Goal: Information Seeking & Learning: Learn about a topic

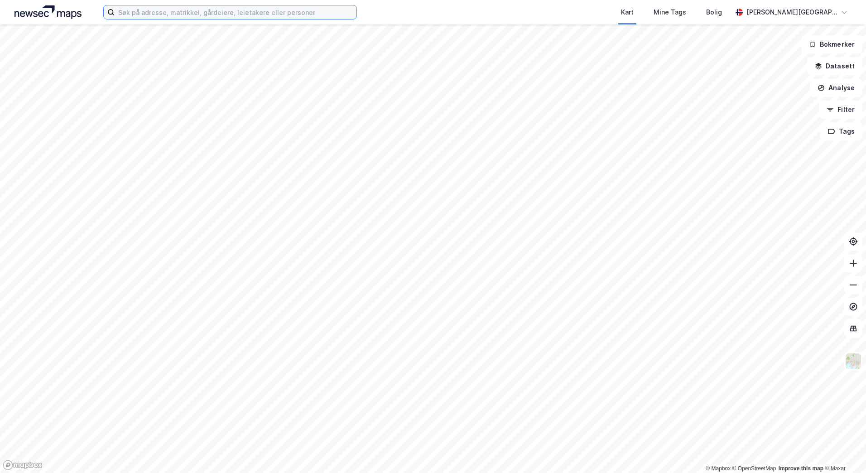
click at [184, 16] on input at bounding box center [236, 12] width 242 height 14
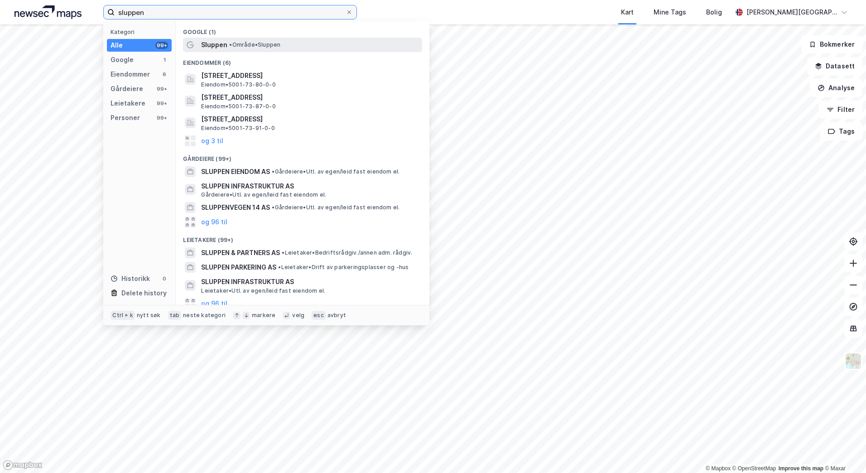
type input "sluppen"
click at [221, 50] on span "Sluppen" at bounding box center [214, 44] width 26 height 11
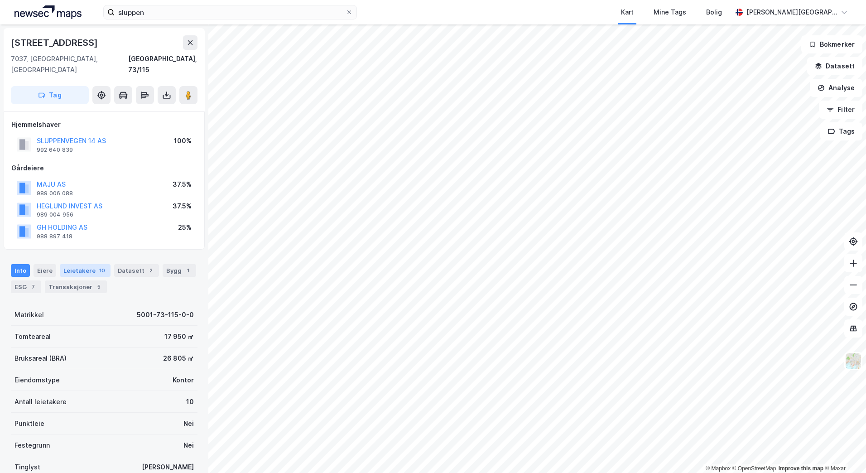
click at [82, 264] on div "Leietakere 10" at bounding box center [85, 270] width 51 height 13
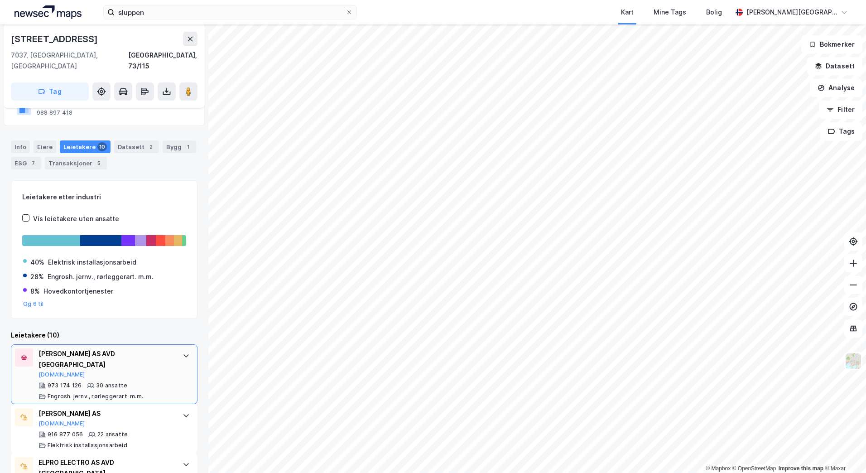
scroll to position [136, 0]
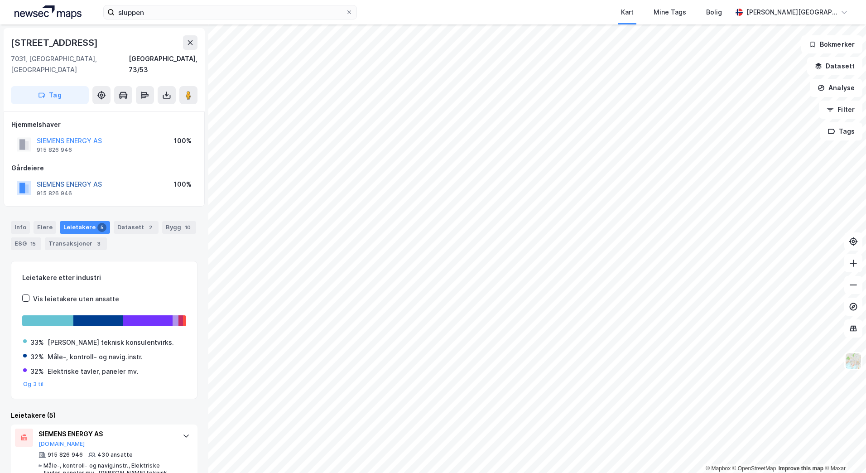
click at [0, 0] on button "SIEMENS ENERGY AS" at bounding box center [0, 0] width 0 height 0
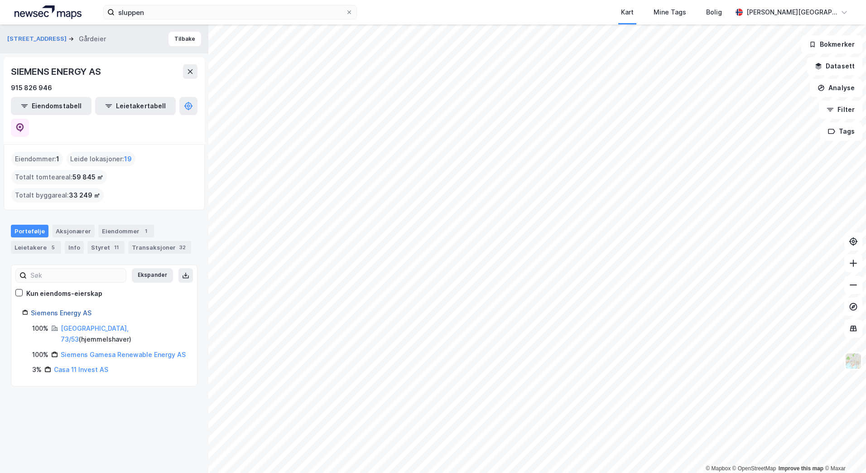
click at [60, 309] on link "Siemens Energy AS" at bounding box center [61, 313] width 61 height 8
